Goal: Information Seeking & Learning: Learn about a topic

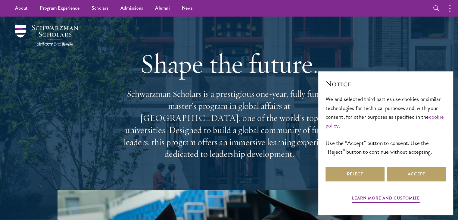
click at [410, 164] on div "Notice We and selected third parties use cookies or similar technologies for te…" at bounding box center [386, 122] width 121 height 87
click at [410, 170] on button "Accept" at bounding box center [416, 174] width 59 height 14
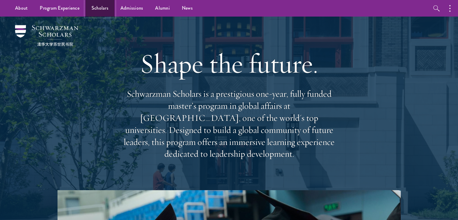
click at [98, 10] on link "Scholars" at bounding box center [100, 8] width 29 height 17
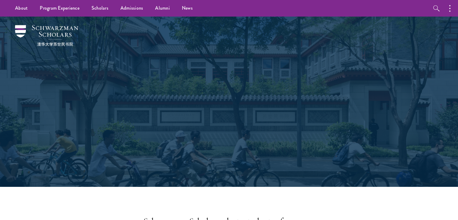
drag, startPoint x: 0, startPoint y: 0, endPoint x: 298, endPoint y: 103, distance: 315.0
click at [298, 103] on h1 "Join a diverse community committed to global progress." at bounding box center [229, 115] width 208 height 43
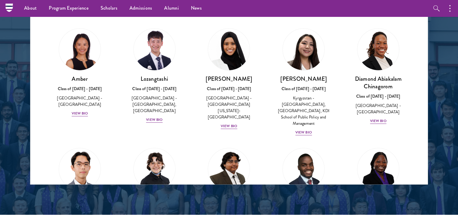
scroll to position [693, 0]
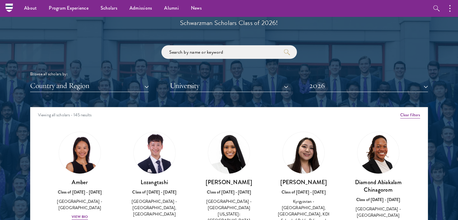
click at [0, 131] on div at bounding box center [229, 134] width 458 height 367
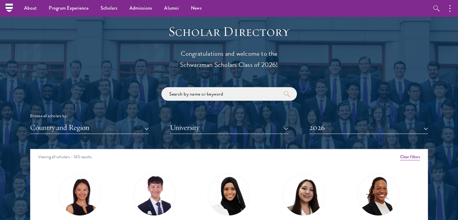
scroll to position [633, 0]
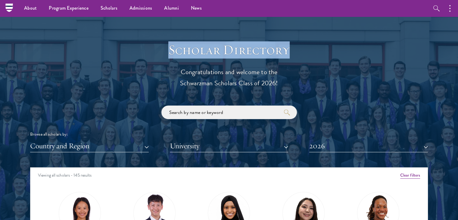
drag, startPoint x: 171, startPoint y: 46, endPoint x: 310, endPoint y: 54, distance: 139.8
click at [310, 54] on h3 "Scholar Directory" at bounding box center [229, 50] width 187 height 17
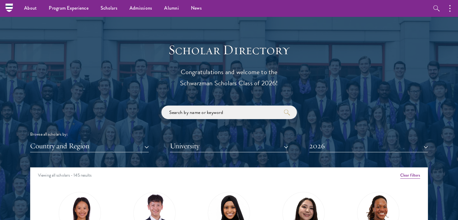
click at [324, 65] on div "Scholar Directory Congratulations and welcome to the Schwarzman Scholars Class …" at bounding box center [229, 195] width 398 height 307
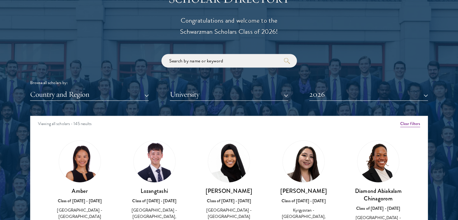
scroll to position [693, 0]
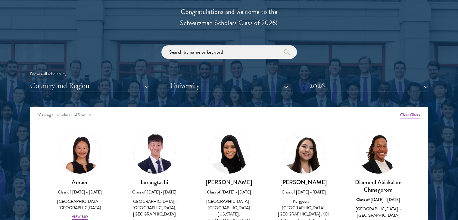
click at [356, 52] on div "Browse all scholars by: Country and Region All Countries and Regions [GEOGRAPHI…" at bounding box center [229, 68] width 398 height 47
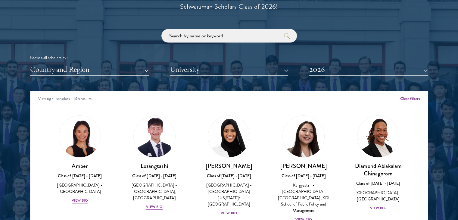
scroll to position [754, 0]
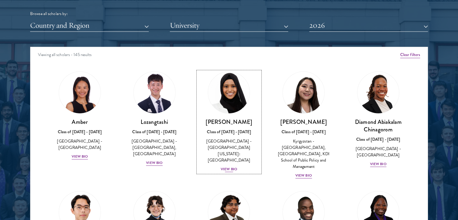
click at [230, 88] on img at bounding box center [229, 93] width 46 height 46
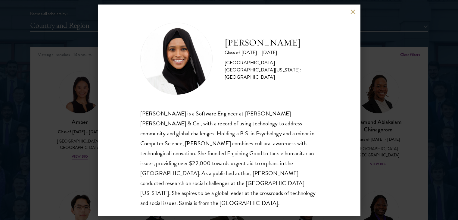
click at [422, 97] on div "[PERSON_NAME] Class of [DATE] - [DATE] [GEOGRAPHIC_DATA] - [GEOGRAPHIC_DATA][US…" at bounding box center [229, 110] width 458 height 220
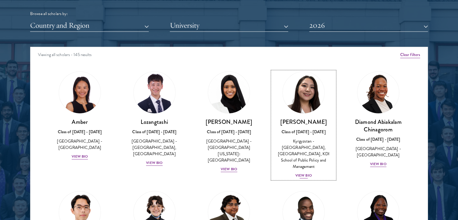
click at [318, 96] on img at bounding box center [304, 93] width 46 height 46
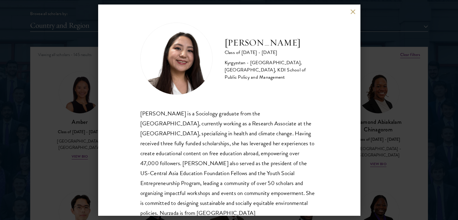
click at [326, 81] on div "Nurzada Abdivalieva Class of [DATE] - [DATE] [GEOGRAPHIC_DATA] - [GEOGRAPHIC_DA…" at bounding box center [229, 110] width 262 height 211
click at [400, 89] on div "Nurzada Abdivalieva Class of [DATE] - [DATE] [GEOGRAPHIC_DATA] - [GEOGRAPHIC_DA…" at bounding box center [229, 110] width 458 height 220
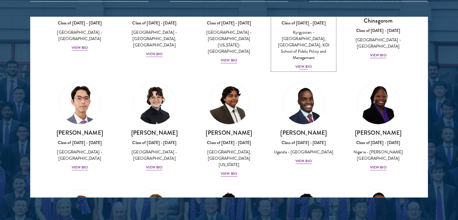
scroll to position [90, 0]
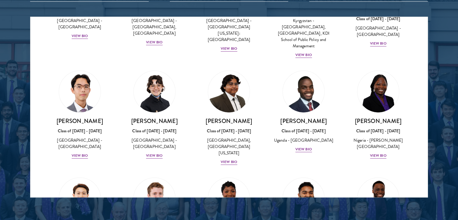
click at [450, 80] on div at bounding box center [229, 44] width 458 height 367
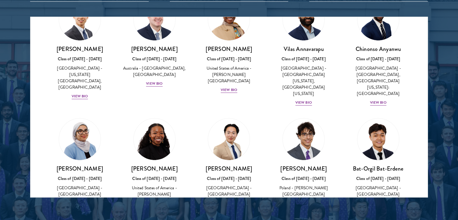
scroll to position [271, 0]
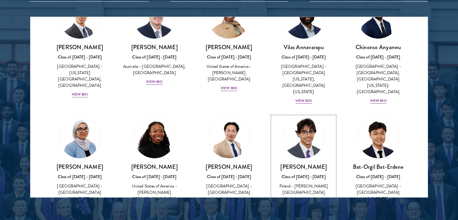
click at [315, 115] on img at bounding box center [304, 138] width 46 height 46
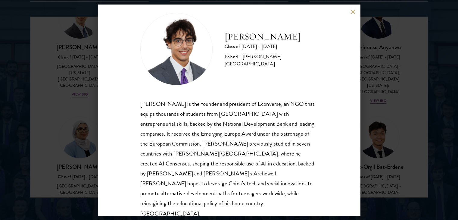
scroll to position [11, 0]
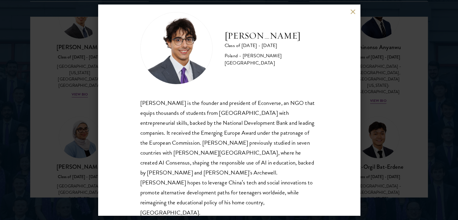
click at [410, 93] on div "[PERSON_NAME] Class of [DATE] - [DATE] [GEOGRAPHIC_DATA] - [PERSON_NAME][GEOGRA…" at bounding box center [229, 110] width 458 height 220
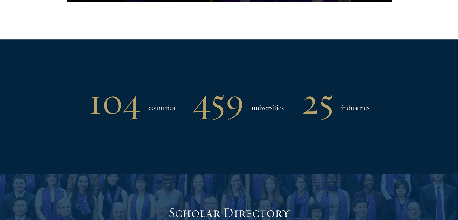
scroll to position [482, 0]
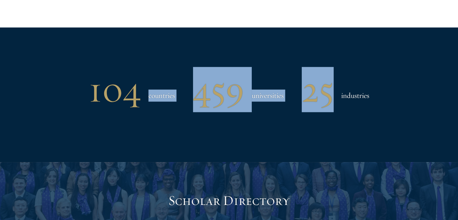
drag, startPoint x: 332, startPoint y: 103, endPoint x: 81, endPoint y: 96, distance: 250.9
click at [136, 105] on div "104 countries 459 universities 25 industries" at bounding box center [229, 89] width 398 height 31
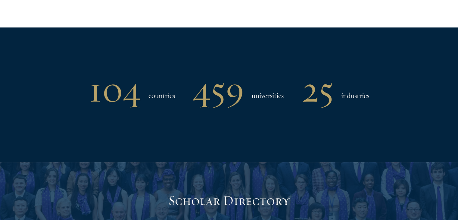
click at [81, 96] on div "104 countries 459 universities 25 industries" at bounding box center [229, 89] width 398 height 31
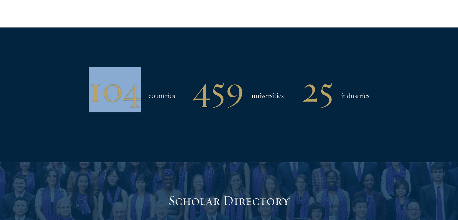
drag, startPoint x: 93, startPoint y: 81, endPoint x: 163, endPoint y: 100, distance: 72.0
click at [153, 98] on div "104 countries" at bounding box center [132, 89] width 86 height 31
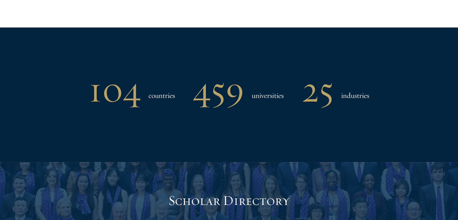
click at [332, 131] on div "104 countries 459 universities 25 industries" at bounding box center [229, 94] width 398 height 134
click at [310, 105] on h1 "25" at bounding box center [318, 89] width 32 height 31
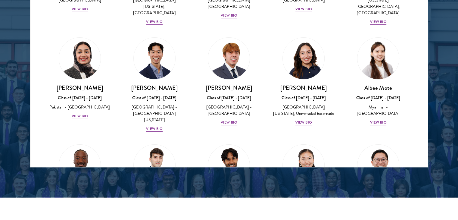
scroll to position [1929, 0]
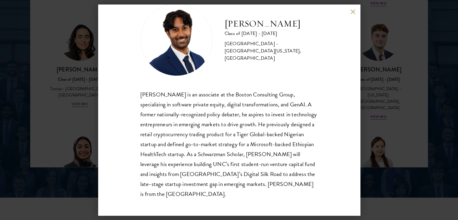
scroll to position [20, 0]
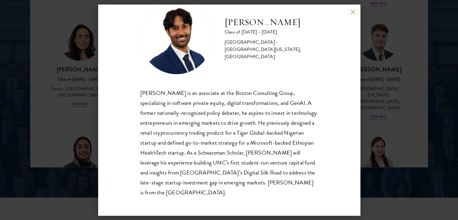
click at [408, 76] on div "[PERSON_NAME] Class of [DATE] - [DATE] [GEOGRAPHIC_DATA] - [GEOGRAPHIC_DATA][US…" at bounding box center [229, 110] width 458 height 220
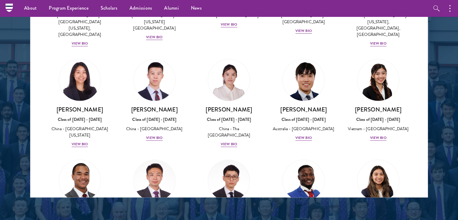
scroll to position [1694, 0]
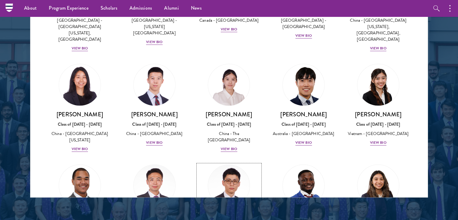
click at [222, 162] on img at bounding box center [229, 185] width 46 height 46
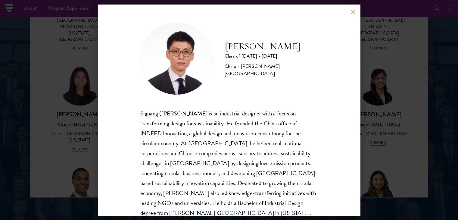
drag, startPoint x: 386, startPoint y: 51, endPoint x: 390, endPoint y: 63, distance: 12.8
click at [386, 51] on div "[PERSON_NAME] Class of [DATE] - [DATE] [GEOGRAPHIC_DATA] - [PERSON_NAME][GEOGRA…" at bounding box center [229, 110] width 458 height 220
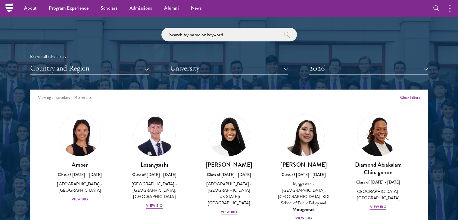
scroll to position [693, 0]
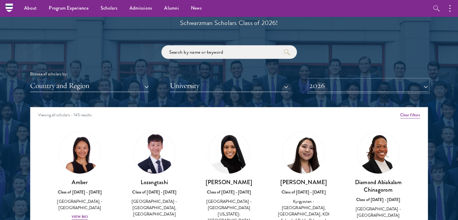
click at [345, 84] on button "2026" at bounding box center [369, 86] width 119 height 12
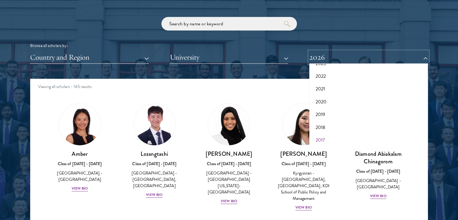
scroll to position [723, 0]
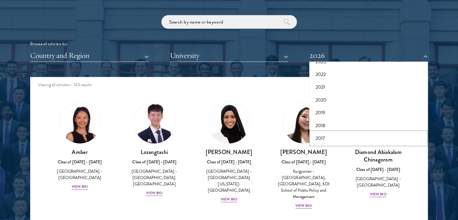
click at [333, 138] on button "2017" at bounding box center [368, 138] width 115 height 13
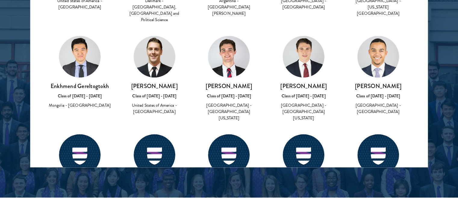
scroll to position [603, 0]
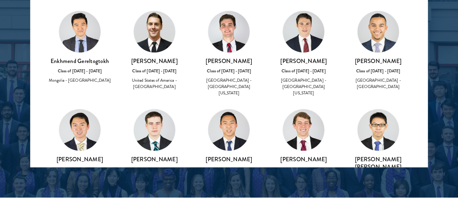
click at [313, 109] on img at bounding box center [304, 130] width 42 height 42
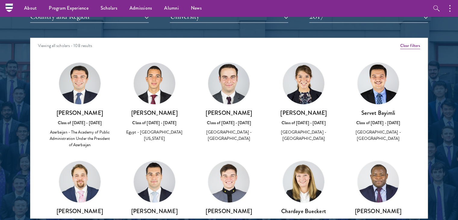
scroll to position [754, 0]
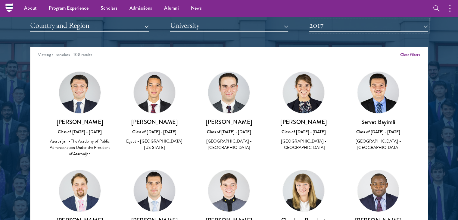
click at [358, 31] on button "2017" at bounding box center [369, 25] width 119 height 12
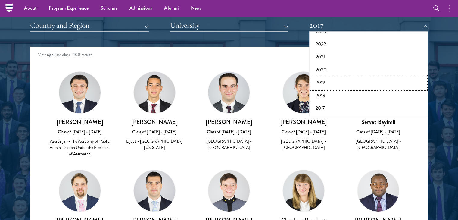
click at [333, 79] on button "2019" at bounding box center [368, 82] width 115 height 13
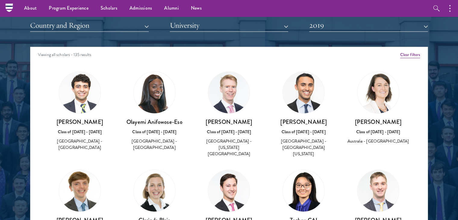
click at [345, 32] on div "Scholar Directory Congratulations and welcome to the Schwarzman Scholars Class …" at bounding box center [229, 74] width 398 height 307
click at [346, 24] on button "2019" at bounding box center [369, 25] width 119 height 12
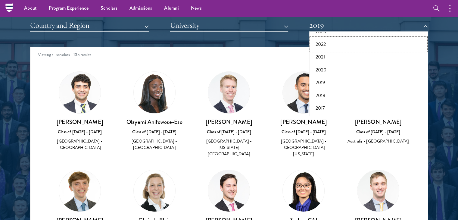
click at [335, 47] on button "2022" at bounding box center [368, 44] width 115 height 13
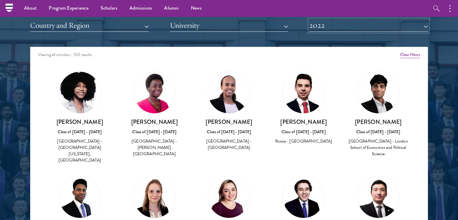
click at [339, 30] on button "2022" at bounding box center [369, 25] width 119 height 12
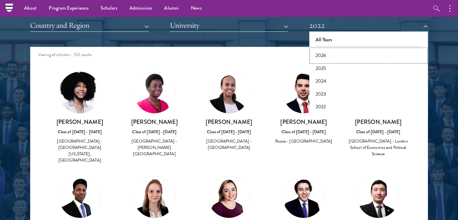
click at [331, 61] on button "2026" at bounding box center [368, 55] width 115 height 13
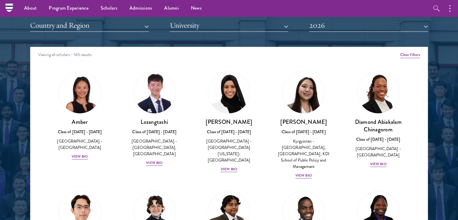
click at [331, 33] on div "Scholar Directory Congratulations and welcome to the Schwarzman Scholars Class …" at bounding box center [229, 74] width 398 height 307
click at [329, 24] on button "2026" at bounding box center [369, 25] width 119 height 12
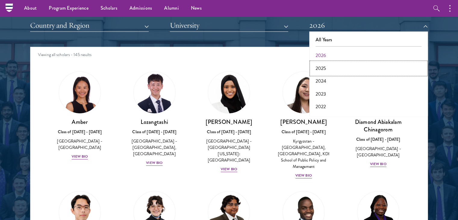
click at [327, 65] on button "2025" at bounding box center [368, 68] width 115 height 13
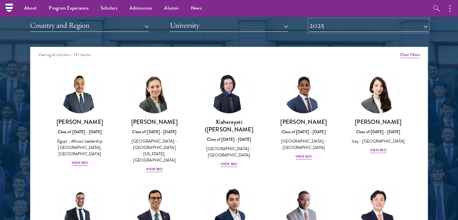
click at [339, 27] on button "2025" at bounding box center [369, 25] width 119 height 12
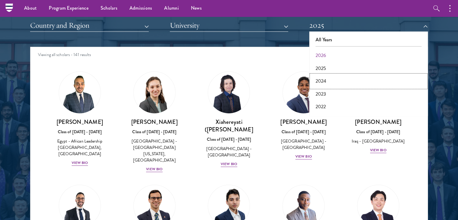
click at [326, 80] on button "2024" at bounding box center [368, 81] width 115 height 13
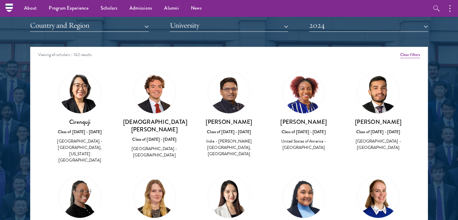
click at [341, 35] on div "Scholar Directory Congratulations and welcome to the Schwarzman Scholars Class …" at bounding box center [229, 74] width 398 height 307
click at [331, 63] on div "Viewing all scholars - 142 results" at bounding box center [229, 55] width 398 height 17
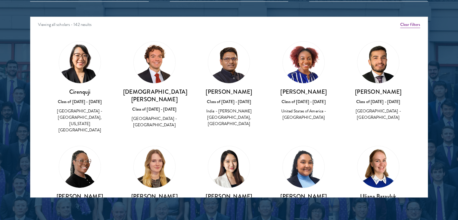
click at [261, 73] on div "[PERSON_NAME] Class of [DATE] - [DATE] [GEOGRAPHIC_DATA] - [PERSON_NAME][GEOGRA…" at bounding box center [229, 84] width 75 height 98
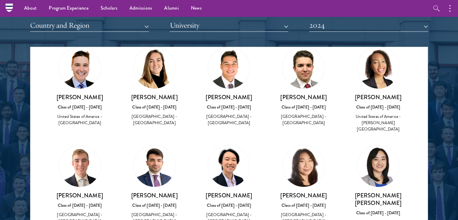
scroll to position [248, 0]
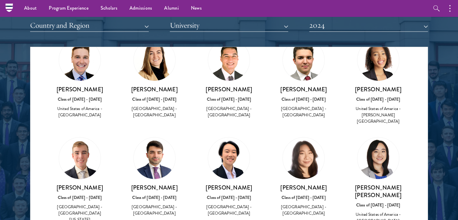
click at [352, 138] on div "[PERSON_NAME] [PERSON_NAME] Class of [DATE] - [DATE] [GEOGRAPHIC_DATA] - [GEOGR…" at bounding box center [378, 180] width 63 height 87
click at [336, 27] on button "2024" at bounding box center [369, 25] width 119 height 12
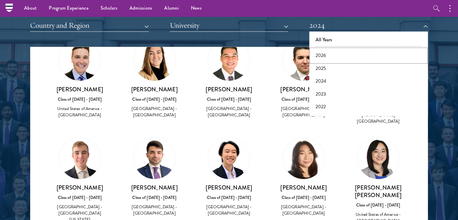
click at [326, 57] on button "2026" at bounding box center [368, 55] width 115 height 13
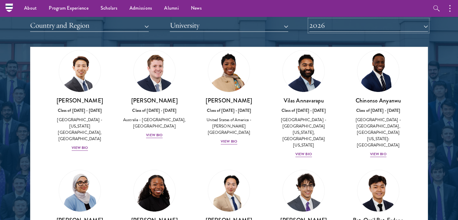
click at [326, 24] on button "2026" at bounding box center [369, 25] width 119 height 12
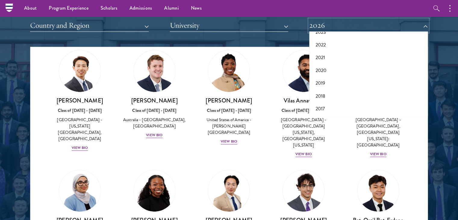
scroll to position [62, 0]
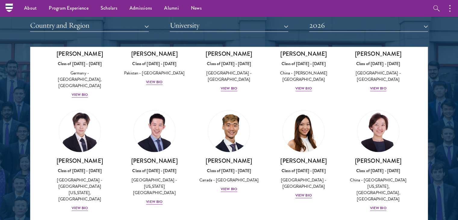
scroll to position [1574, 0]
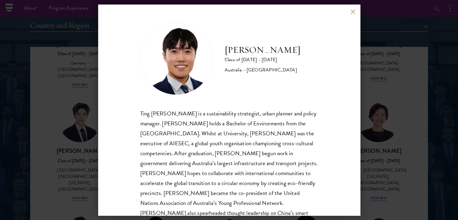
click at [297, 146] on div "Ting [PERSON_NAME] is a sustainability strategist, urban planner and policy man…" at bounding box center [229, 169] width 178 height 120
click at [382, 125] on div "[PERSON_NAME] Class of [DATE] - [DATE] [GEOGRAPHIC_DATA] - [GEOGRAPHIC_DATA] Ti…" at bounding box center [229, 110] width 458 height 220
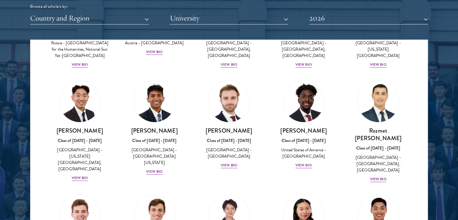
scroll to position [2870, 0]
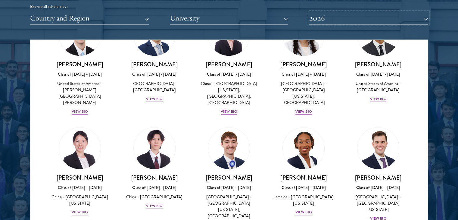
click at [377, 22] on button "2026" at bounding box center [369, 18] width 119 height 12
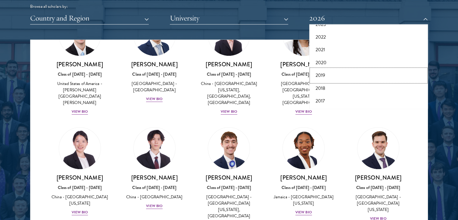
click at [322, 69] on button "2019" at bounding box center [368, 75] width 115 height 13
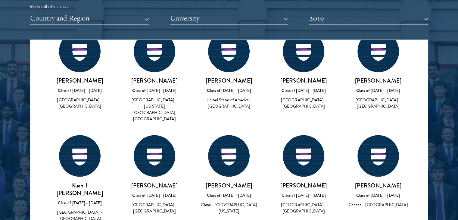
scroll to position [1033, 0]
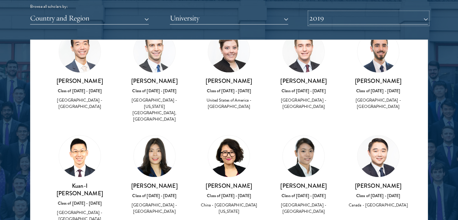
click at [339, 20] on button "2019" at bounding box center [369, 18] width 119 height 12
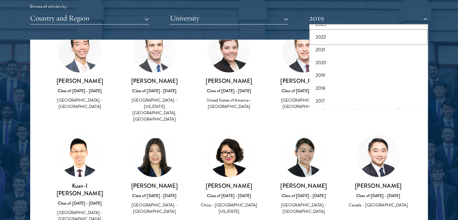
click at [321, 39] on button "2022" at bounding box center [368, 37] width 115 height 13
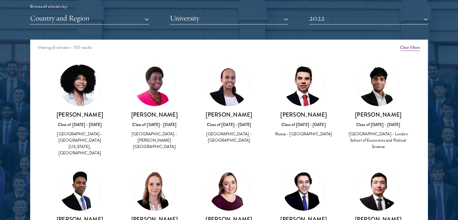
click at [334, 25] on div "Scholar Directory Congratulations and welcome to the Schwarzman Scholars Class …" at bounding box center [229, 67] width 398 height 307
click at [335, 20] on button "2022" at bounding box center [369, 18] width 119 height 12
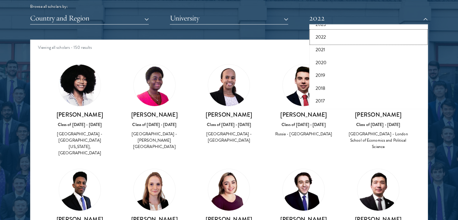
click at [324, 38] on button "2022" at bounding box center [368, 37] width 115 height 13
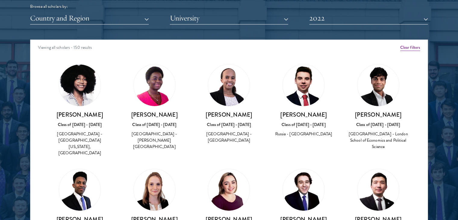
drag, startPoint x: 21, startPoint y: 85, endPoint x: 139, endPoint y: 12, distance: 138.9
click at [21, 85] on div at bounding box center [229, 67] width 458 height 367
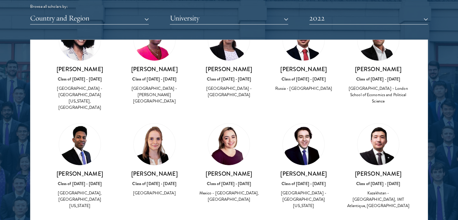
scroll to position [60, 0]
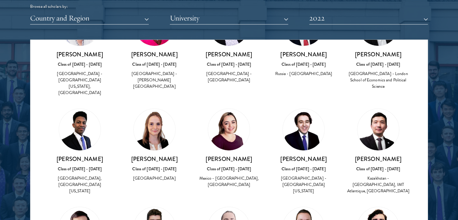
click at [302, 109] on img at bounding box center [304, 130] width 42 height 42
click at [84, 116] on img at bounding box center [80, 130] width 42 height 42
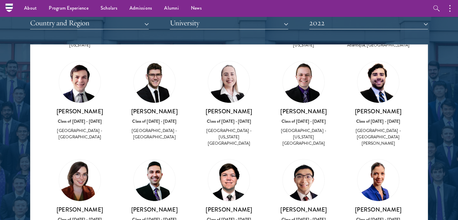
scroll to position [731, 0]
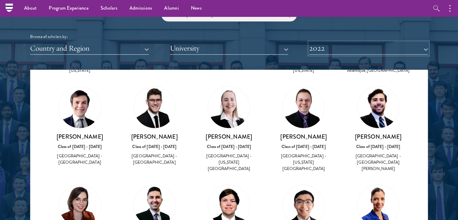
click at [396, 44] on button "2022" at bounding box center [369, 48] width 119 height 12
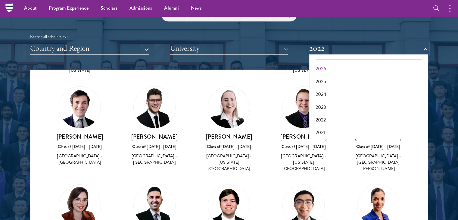
scroll to position [0, 0]
click at [322, 78] on button "2026" at bounding box center [368, 78] width 115 height 13
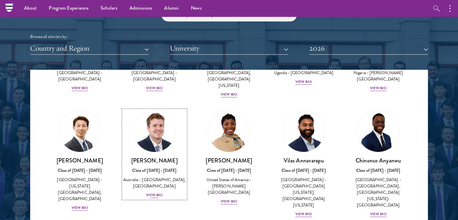
click at [149, 185] on div "[PERSON_NAME] Class of [DATE] - [DATE] [GEOGRAPHIC_DATA] - [GEOGRAPHIC_DATA], […" at bounding box center [154, 178] width 63 height 42
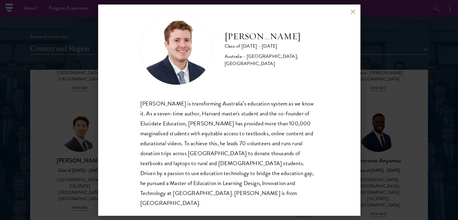
scroll to position [11, 0]
drag, startPoint x: 136, startPoint y: 66, endPoint x: 142, endPoint y: 82, distance: 17.3
click at [136, 66] on div "[PERSON_NAME] Class of [DATE] - [DATE] [GEOGRAPHIC_DATA] - [GEOGRAPHIC_DATA], […" at bounding box center [229, 110] width 262 height 211
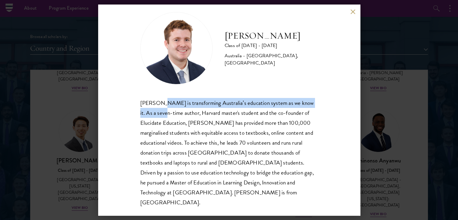
drag, startPoint x: 161, startPoint y: 102, endPoint x: 162, endPoint y: 110, distance: 8.5
click at [162, 110] on div "[PERSON_NAME] is transforming Australia’s education system as we know it. As a …" at bounding box center [229, 153] width 178 height 110
click at [299, 107] on div "[PERSON_NAME] is transforming Australia’s education system as we know it. As a …" at bounding box center [229, 153] width 178 height 110
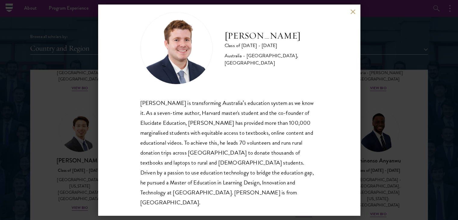
click at [325, 102] on div "[PERSON_NAME] Class of [DATE] - [DATE] [GEOGRAPHIC_DATA] - [GEOGRAPHIC_DATA], […" at bounding box center [229, 110] width 262 height 211
click at [378, 88] on div "[PERSON_NAME] Class of [DATE] - [DATE] [GEOGRAPHIC_DATA] - [GEOGRAPHIC_DATA], […" at bounding box center [229, 110] width 458 height 220
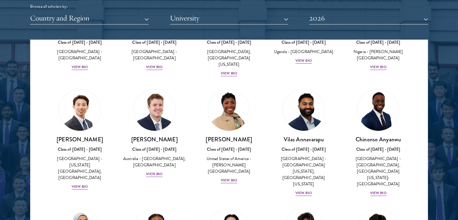
scroll to position [217, 0]
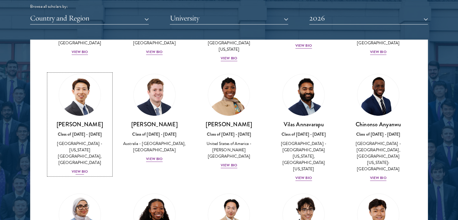
click at [49, 109] on link "[PERSON_NAME] Class of [DATE] - [DATE] [GEOGRAPHIC_DATA] - [US_STATE][GEOGRAPHI…" at bounding box center [80, 124] width 63 height 101
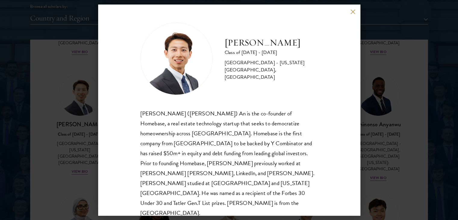
click at [393, 58] on div "[PERSON_NAME] Class of [DATE] - [DATE] [GEOGRAPHIC_DATA] - [US_STATE][GEOGRAPHI…" at bounding box center [229, 110] width 458 height 220
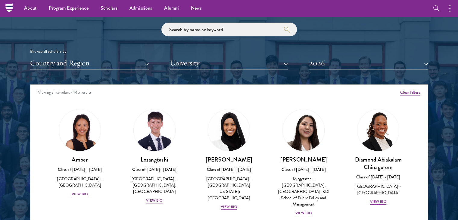
scroll to position [701, 0]
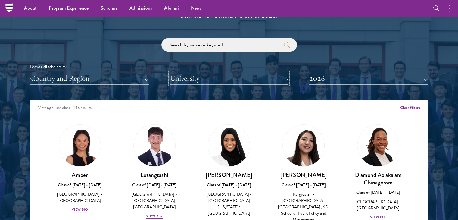
click at [211, 84] on button "University" at bounding box center [229, 78] width 119 height 12
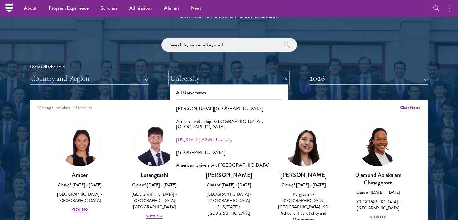
scroll to position [90, 0]
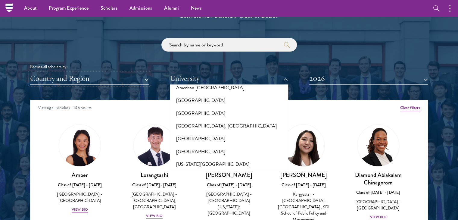
click at [105, 79] on button "Country and Region" at bounding box center [89, 78] width 119 height 12
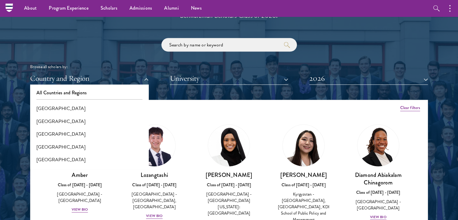
drag, startPoint x: 123, startPoint y: 57, endPoint x: 342, endPoint y: 157, distance: 241.3
click at [123, 57] on div "Browse all scholars by: Country and Region All Countries and Regions [GEOGRAPHI…" at bounding box center [229, 61] width 398 height 47
